Goal: Task Accomplishment & Management: Manage account settings

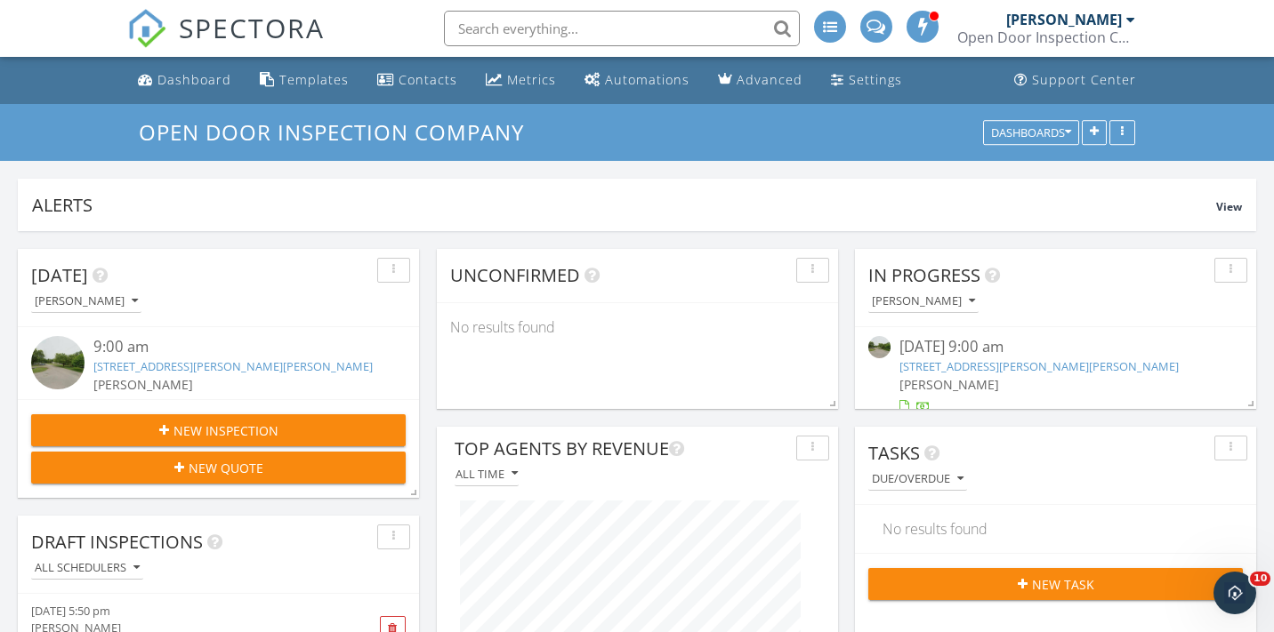
click at [197, 367] on link "390 Oak St, Jane Lew, WV 26378" at bounding box center [232, 366] width 279 height 16
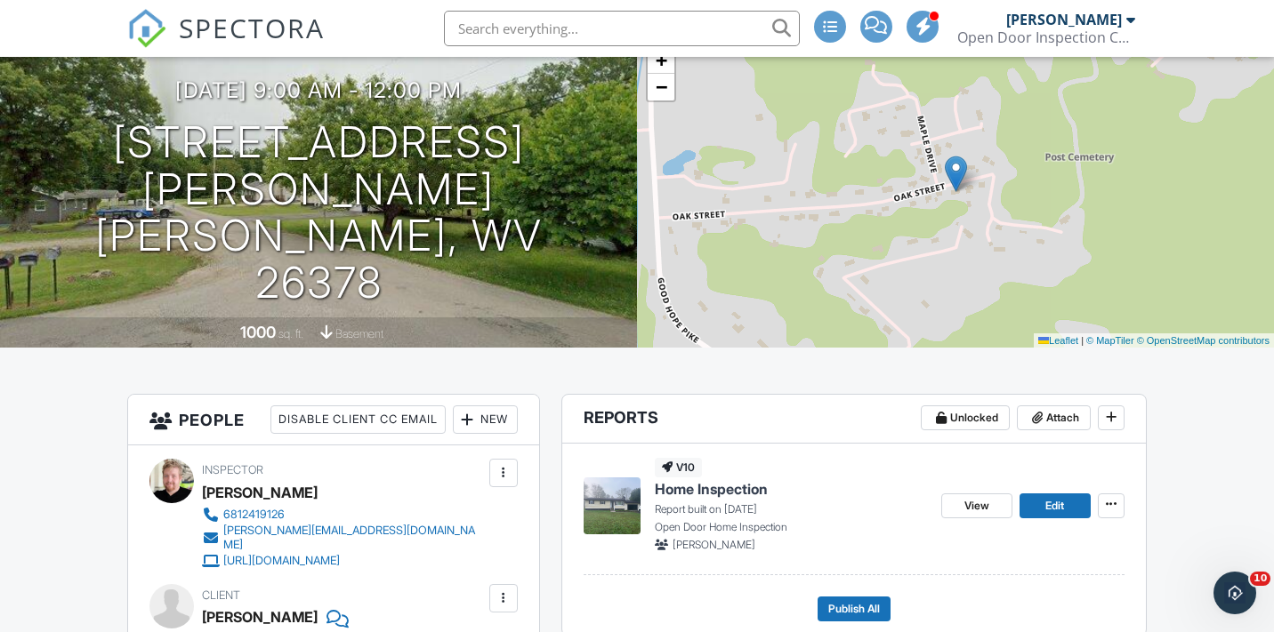
scroll to position [133, 0]
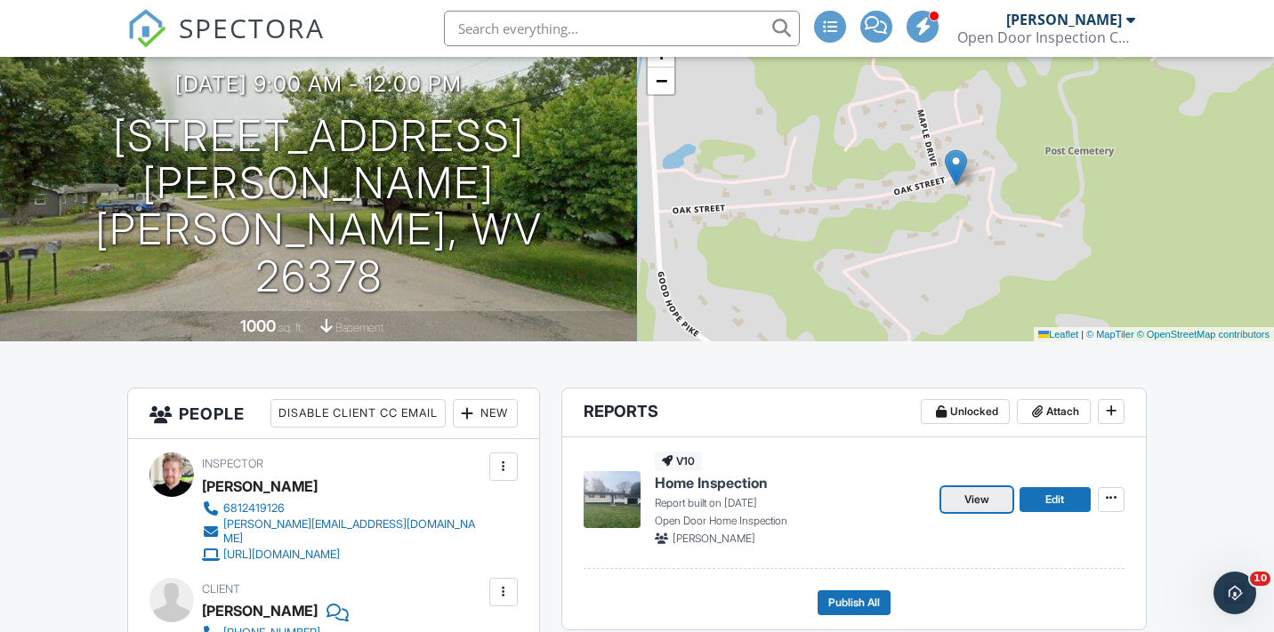
click at [974, 503] on span "View" at bounding box center [976, 500] width 25 height 18
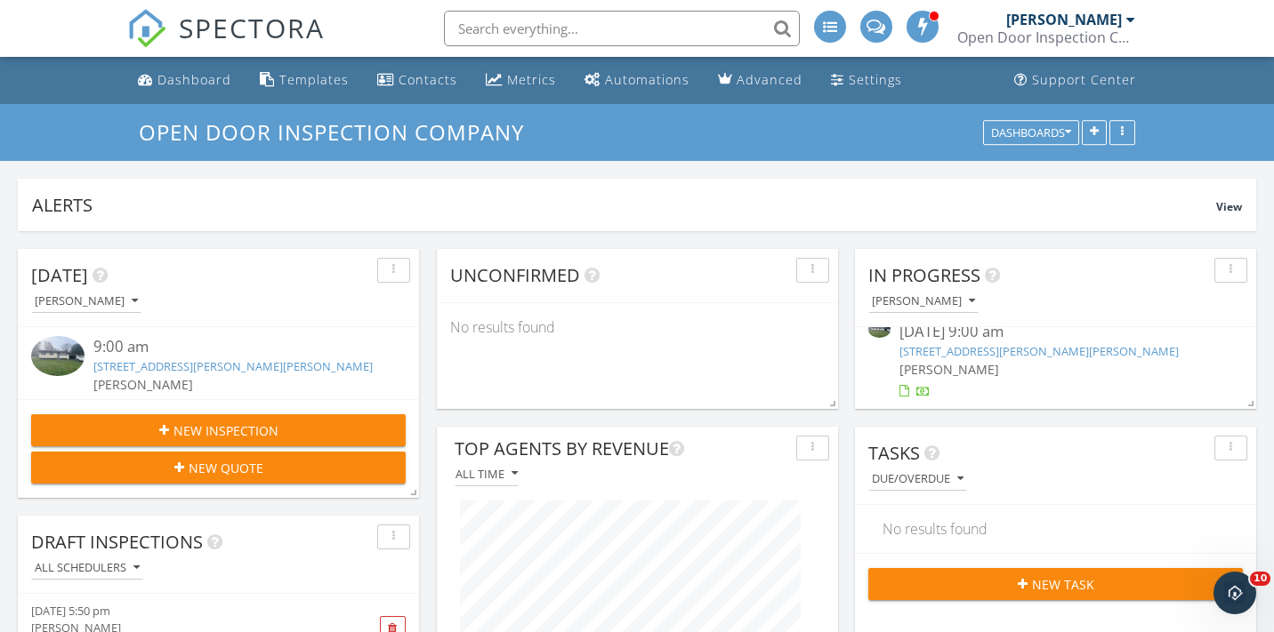
click at [937, 342] on div "09/29/25 9:00 am" at bounding box center [1055, 332] width 312 height 22
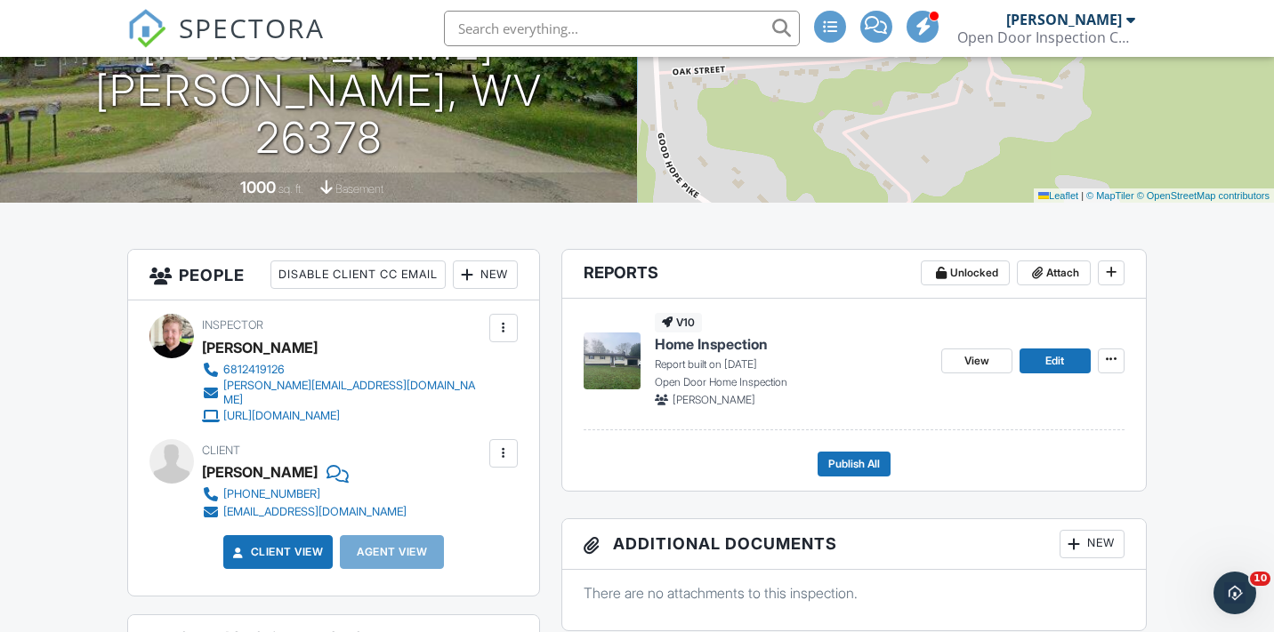
scroll to position [269, 0]
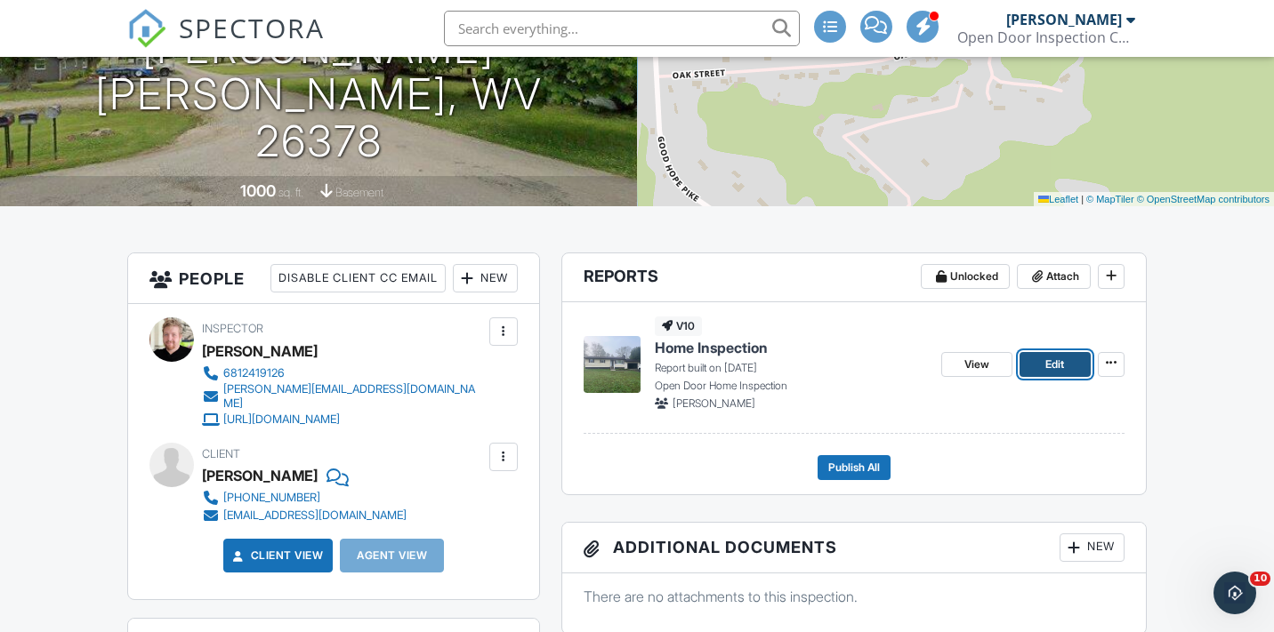
click at [1056, 365] on span "Edit" at bounding box center [1054, 365] width 19 height 18
